Goal: Task Accomplishment & Management: Manage account settings

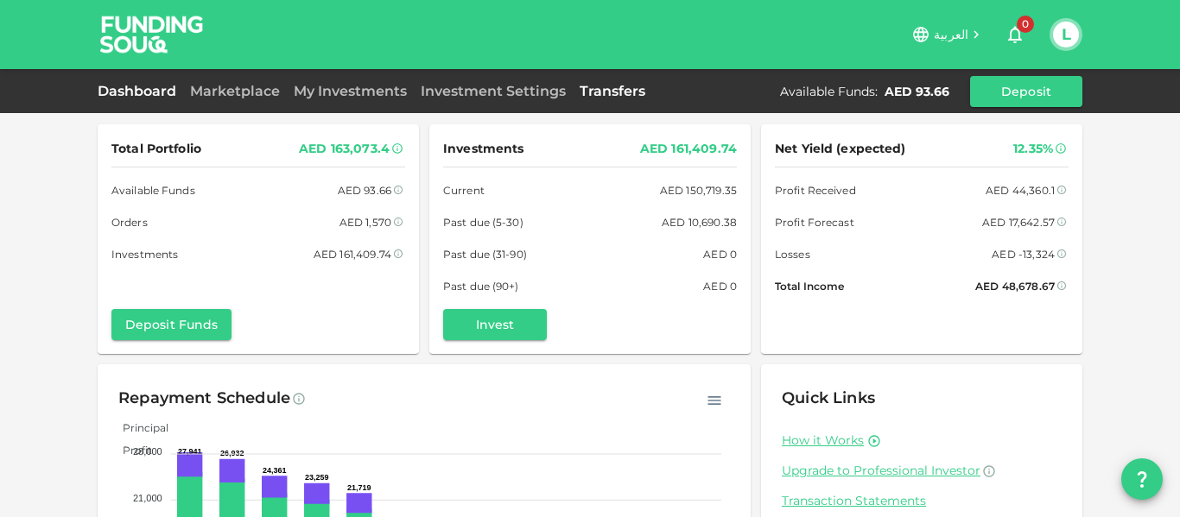
click at [582, 84] on link "Transfers" at bounding box center [612, 91] width 79 height 16
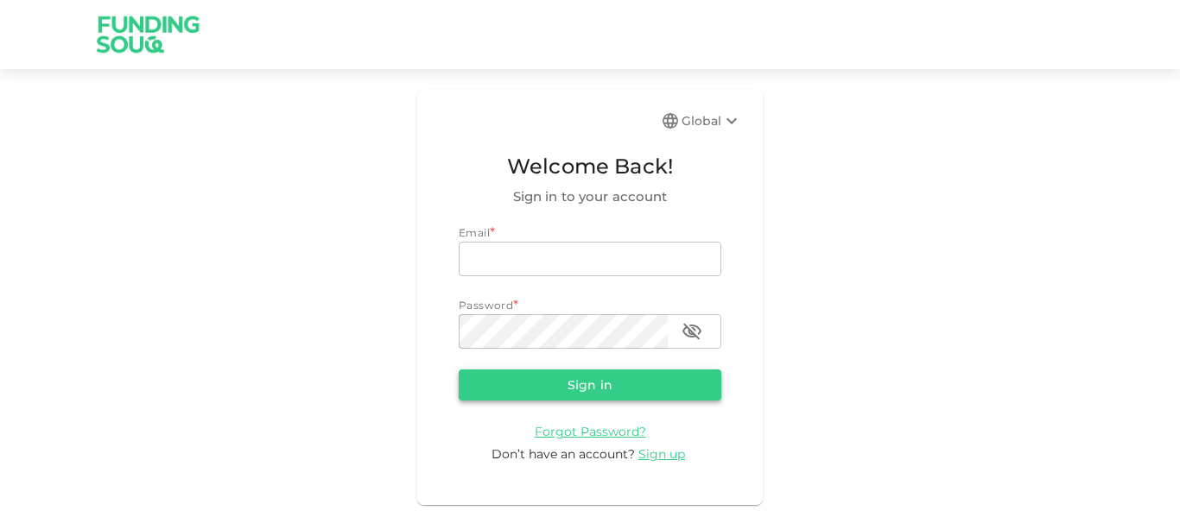
type input "[EMAIL_ADDRESS][PERSON_NAME][DOMAIN_NAME]"
click at [502, 382] on button "Sign in" at bounding box center [590, 385] width 263 height 31
